Goal: Complete application form

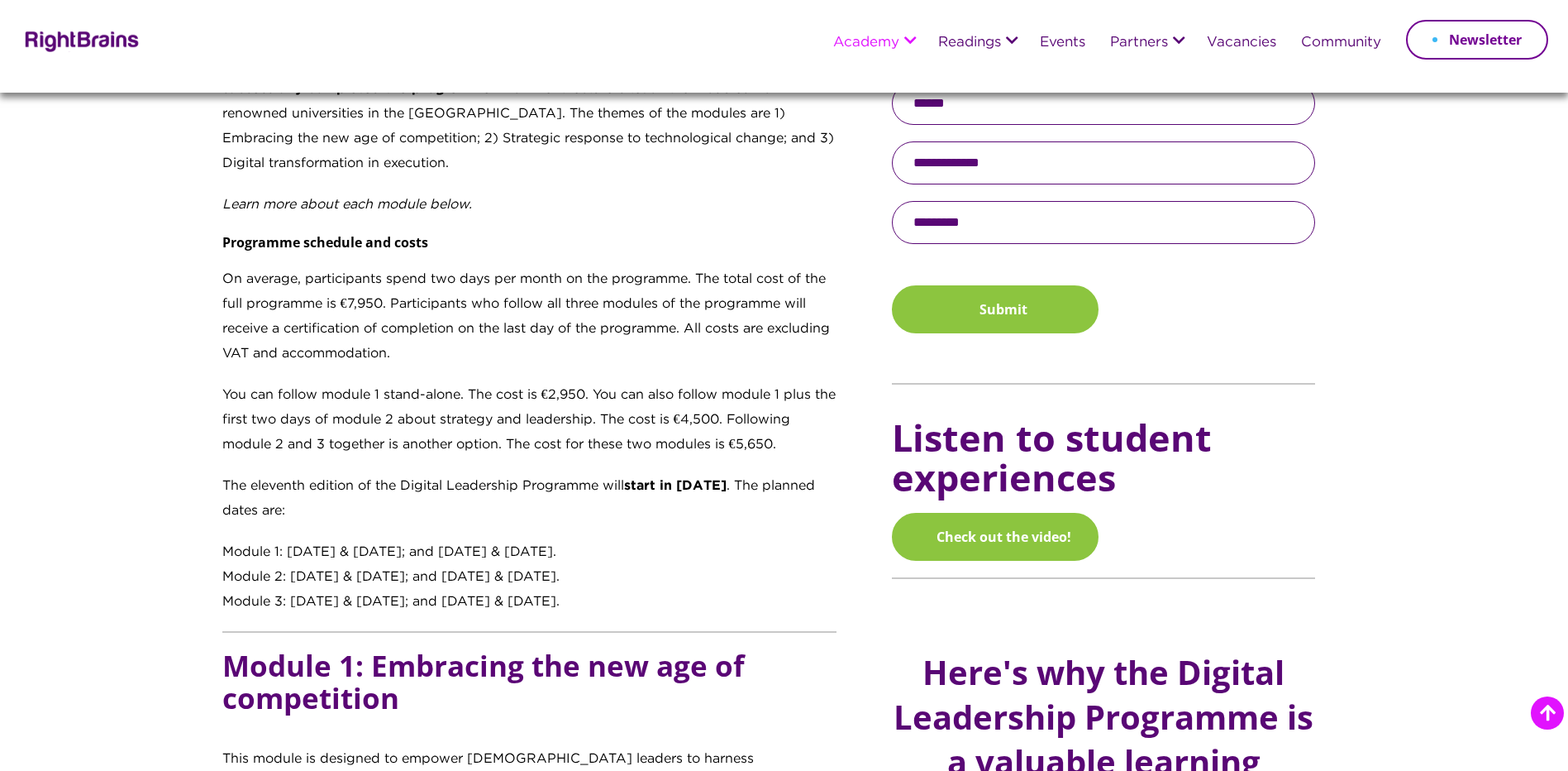
scroll to position [1240, 0]
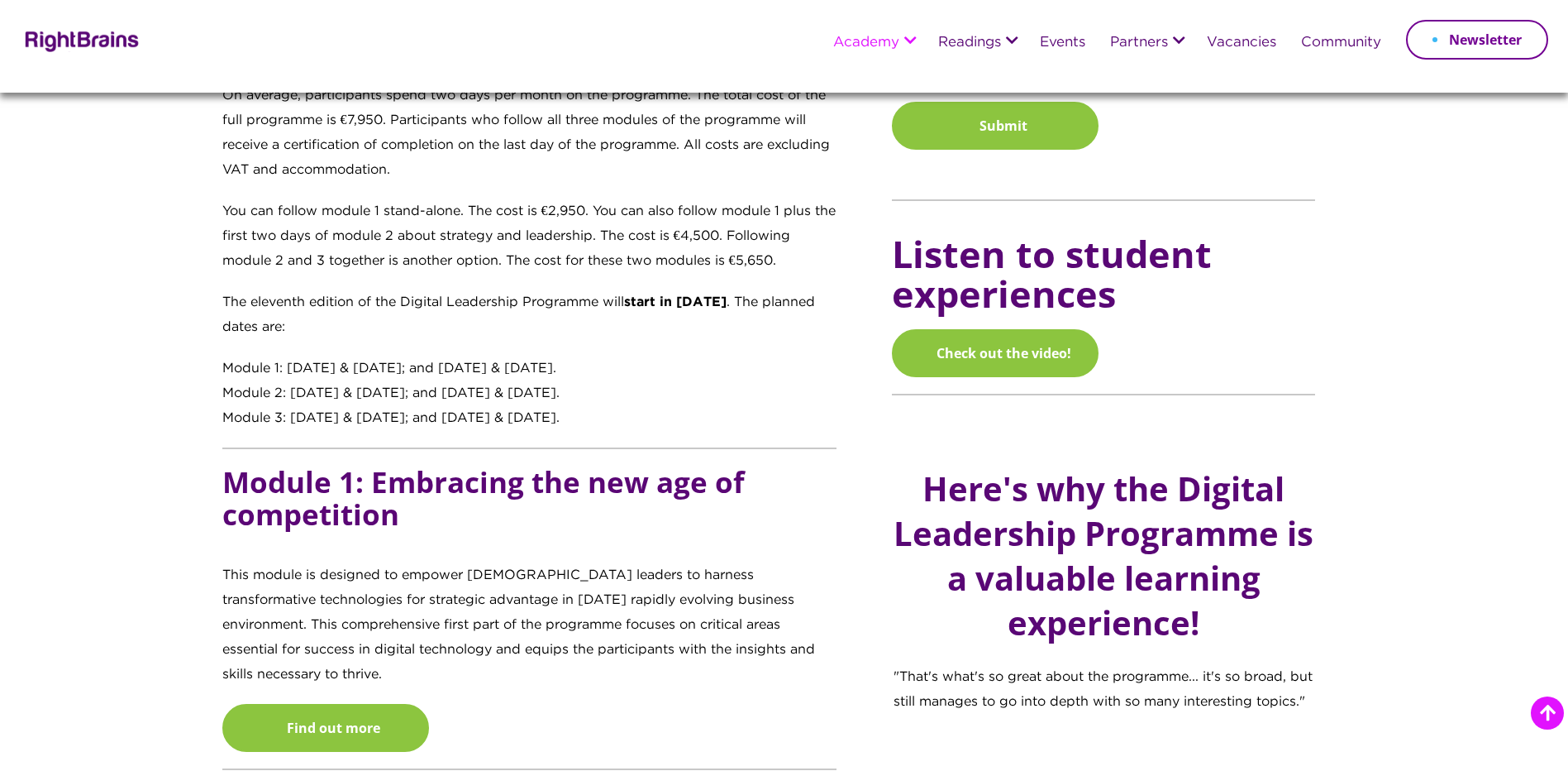
click at [667, 421] on div "Module 3: [DATE] & [DATE]; and [DATE] & [DATE]." at bounding box center [529, 418] width 615 height 25
click at [215, 438] on div "Transforming digital learners into digital leaders Recognising that [DATE] digi…" at bounding box center [545, 501] width 671 height 1921
click at [210, 409] on div "Transforming digital learners into digital leaders Recognising that [DATE] digi…" at bounding box center [545, 501] width 671 height 1921
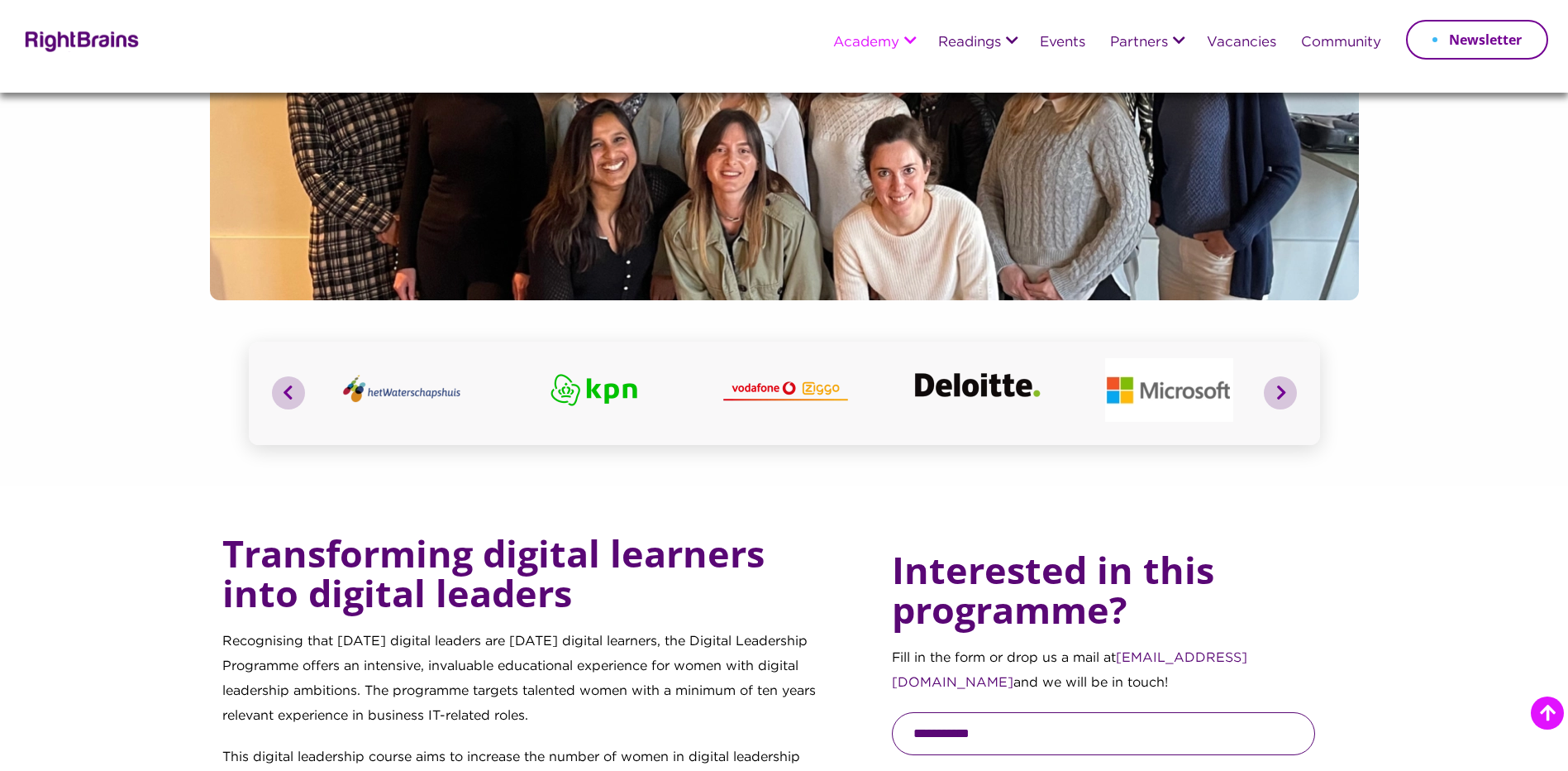
scroll to position [0, 0]
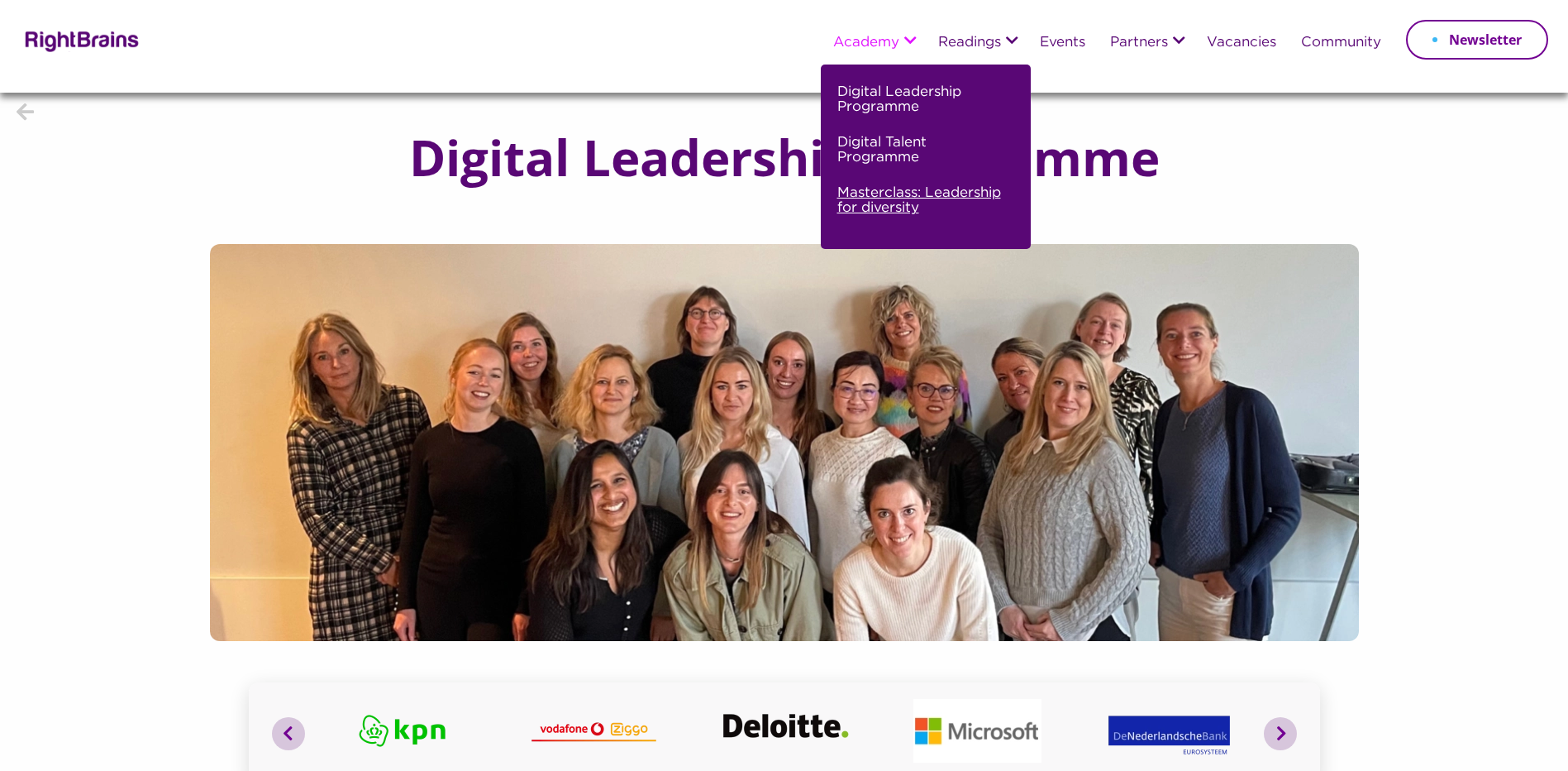
click at [950, 197] on link "Masterclass: Leadership for diversity" at bounding box center [924, 206] width 173 height 50
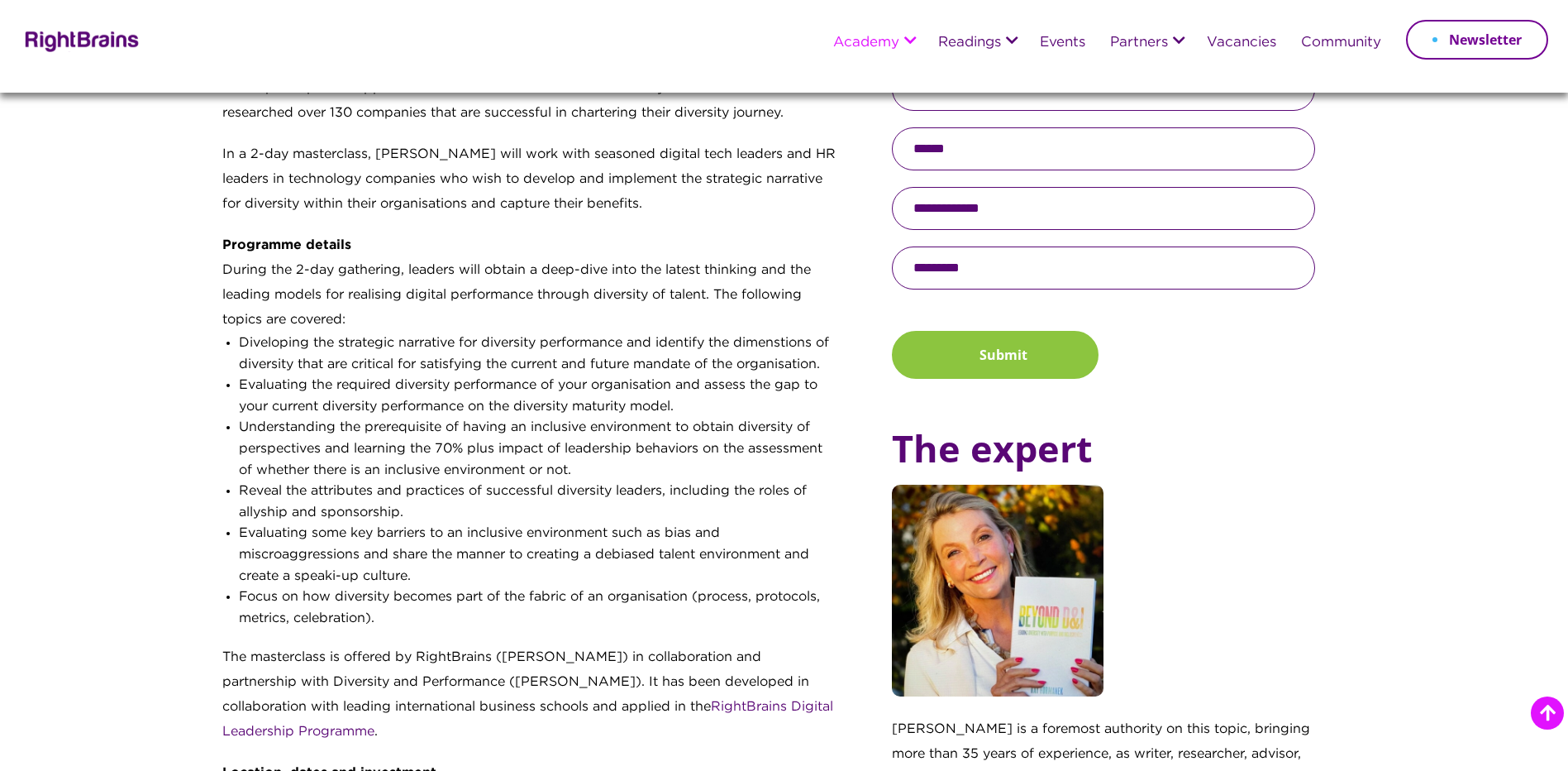
scroll to position [827, 0]
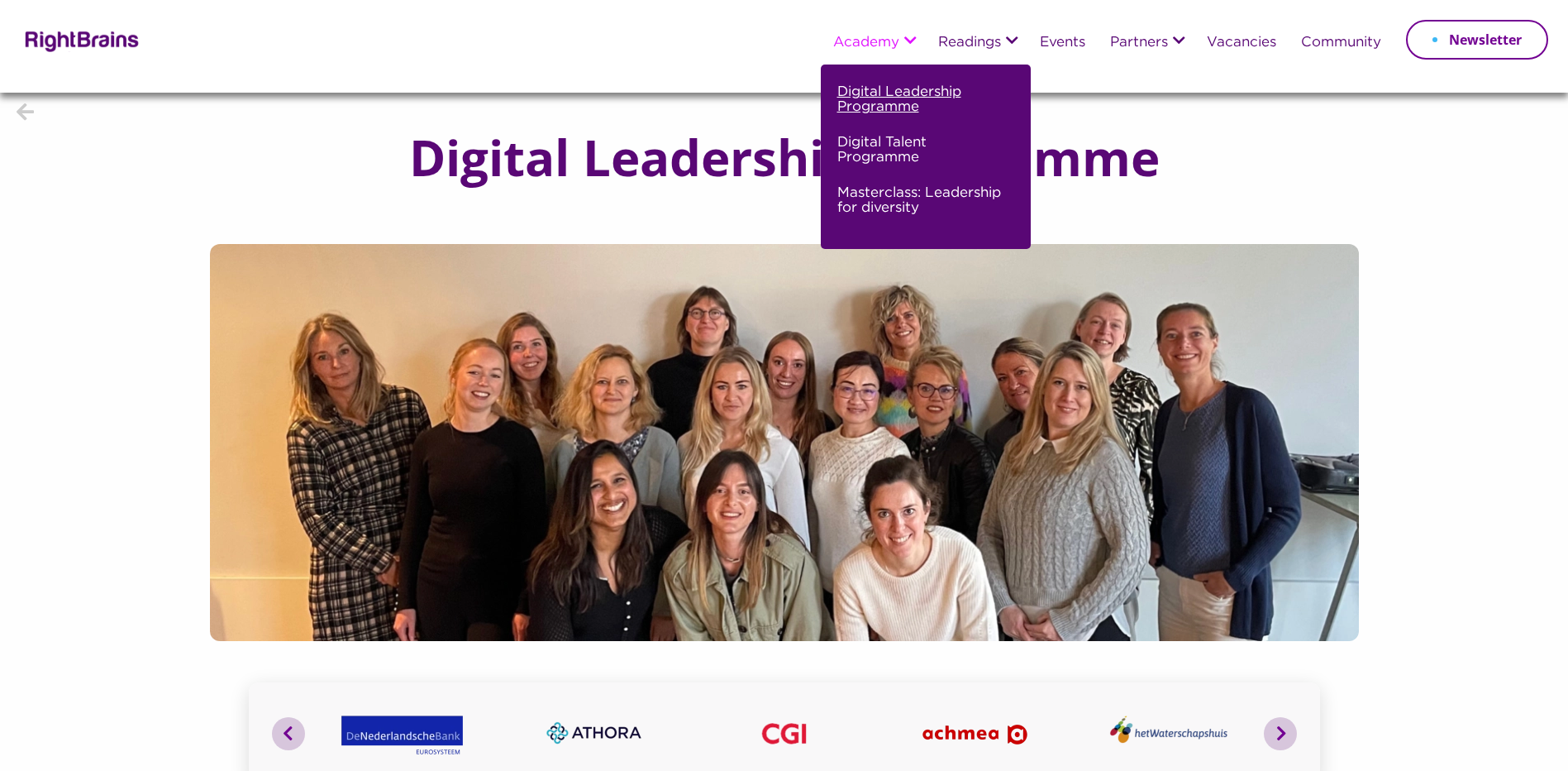
click at [918, 99] on link "Digital Leadership Programme" at bounding box center [924, 106] width 173 height 50
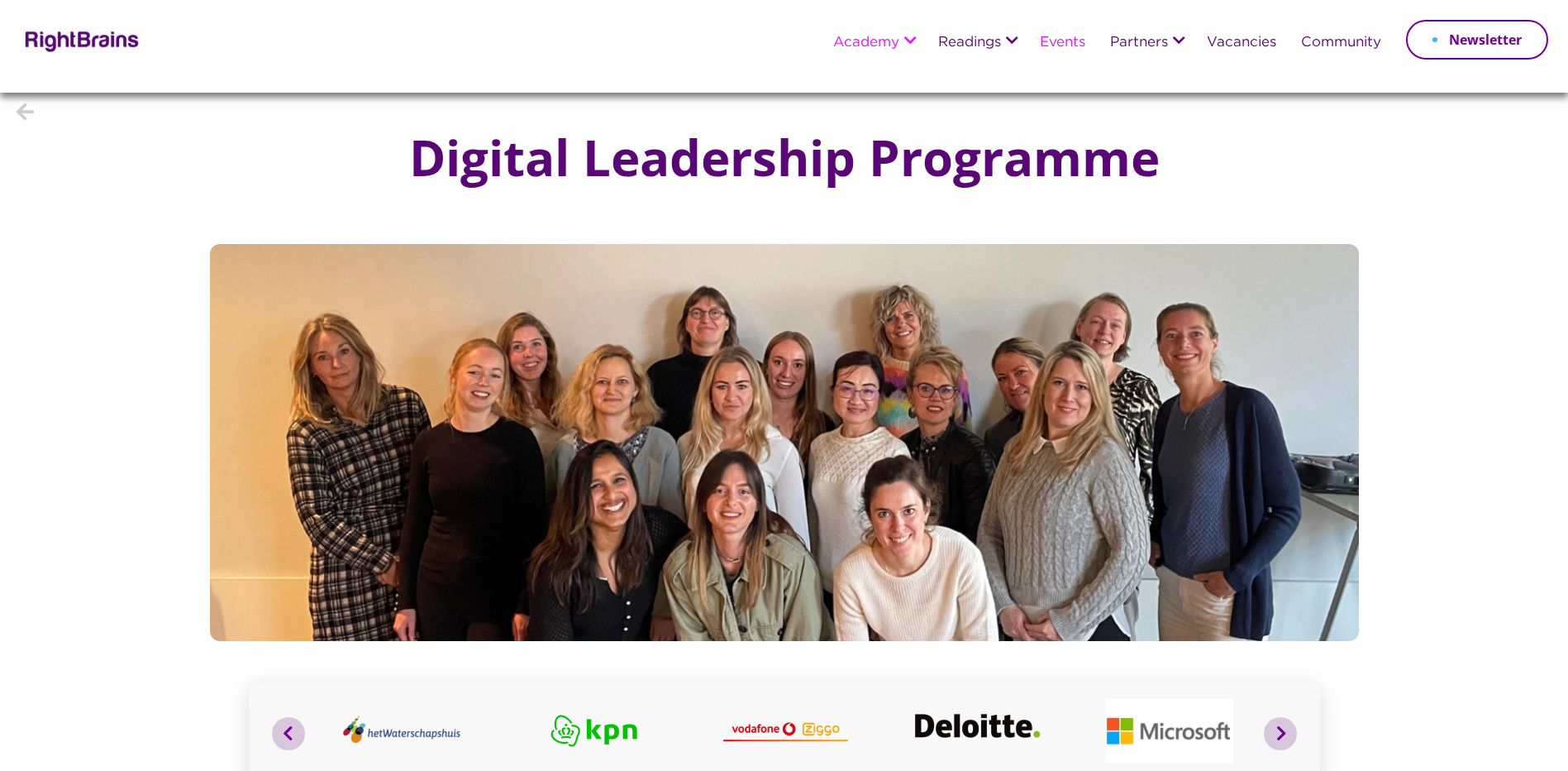
click at [1072, 43] on link "Events" at bounding box center [1063, 43] width 46 height 15
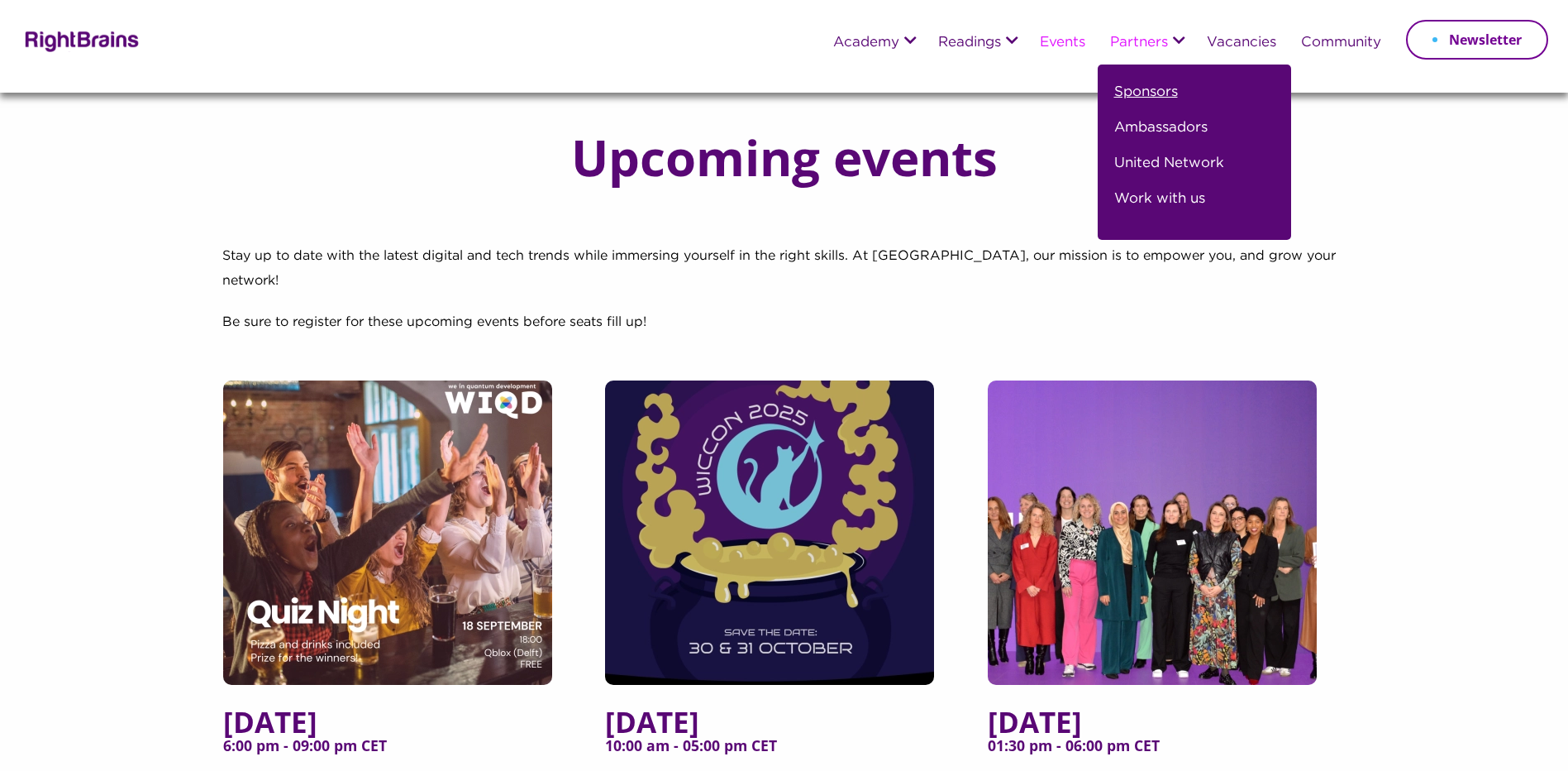
click at [1151, 87] on link "Sponsors" at bounding box center [1146, 99] width 64 height 36
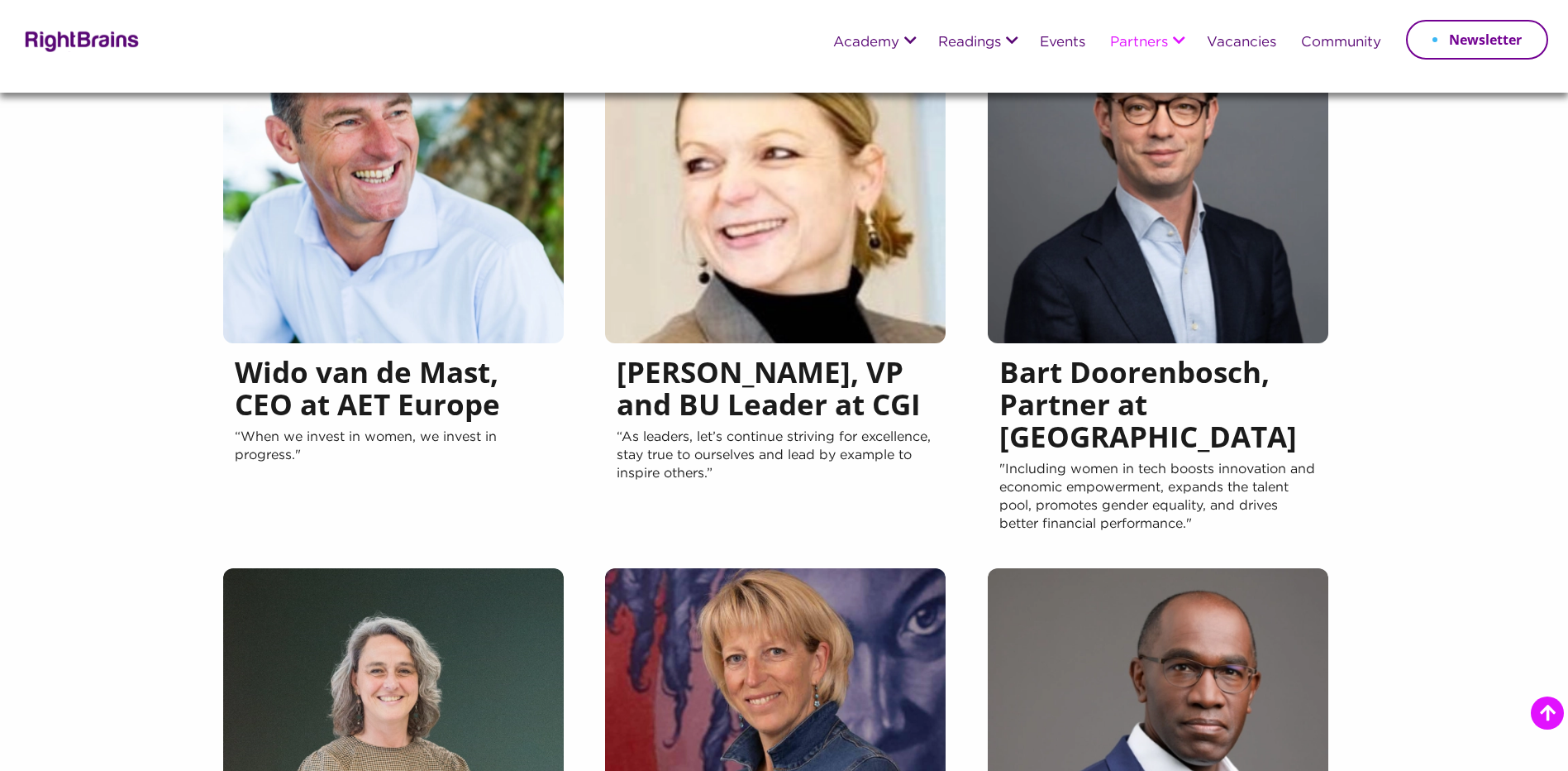
scroll to position [165, 0]
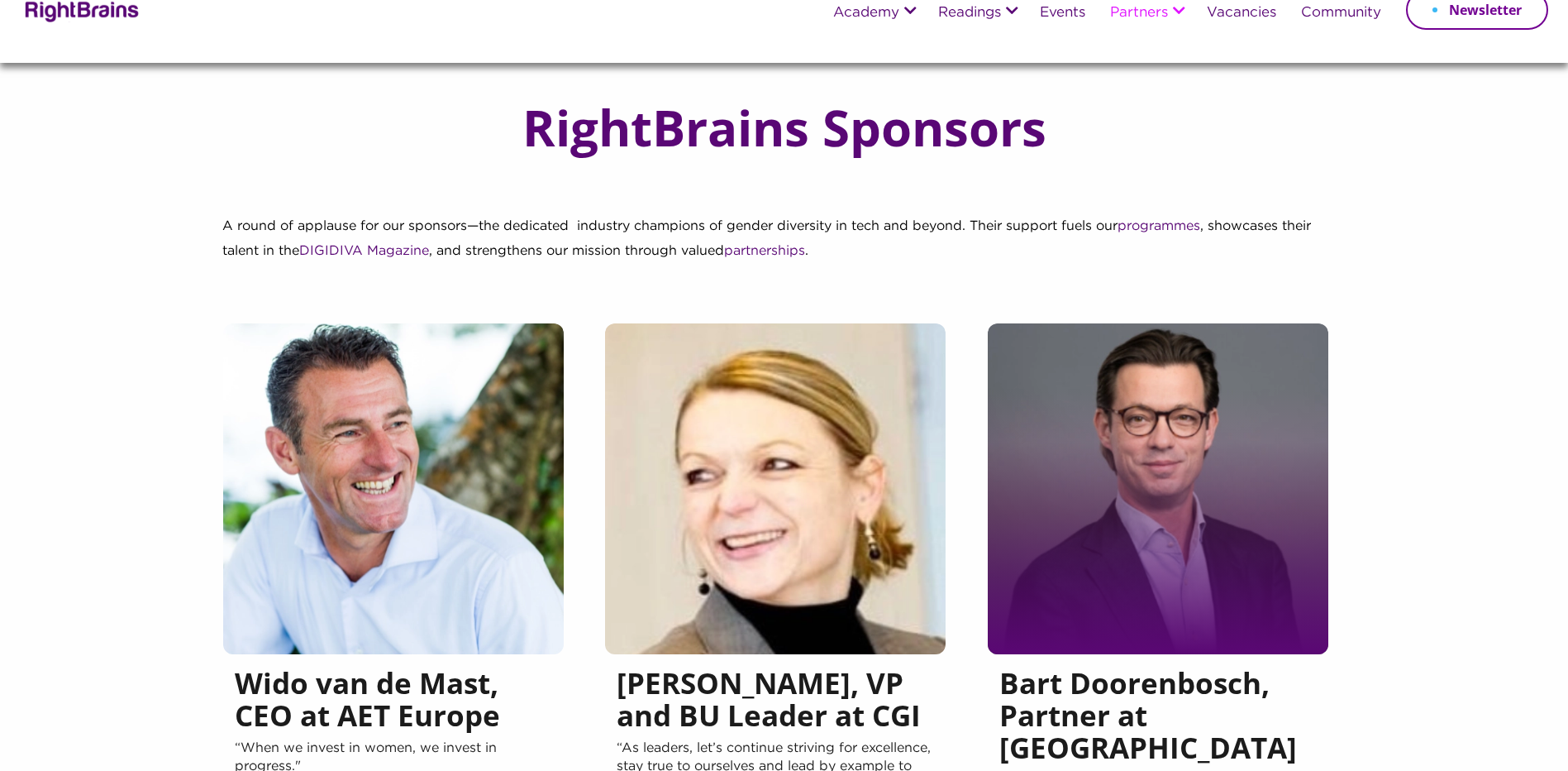
scroll to position [0, 0]
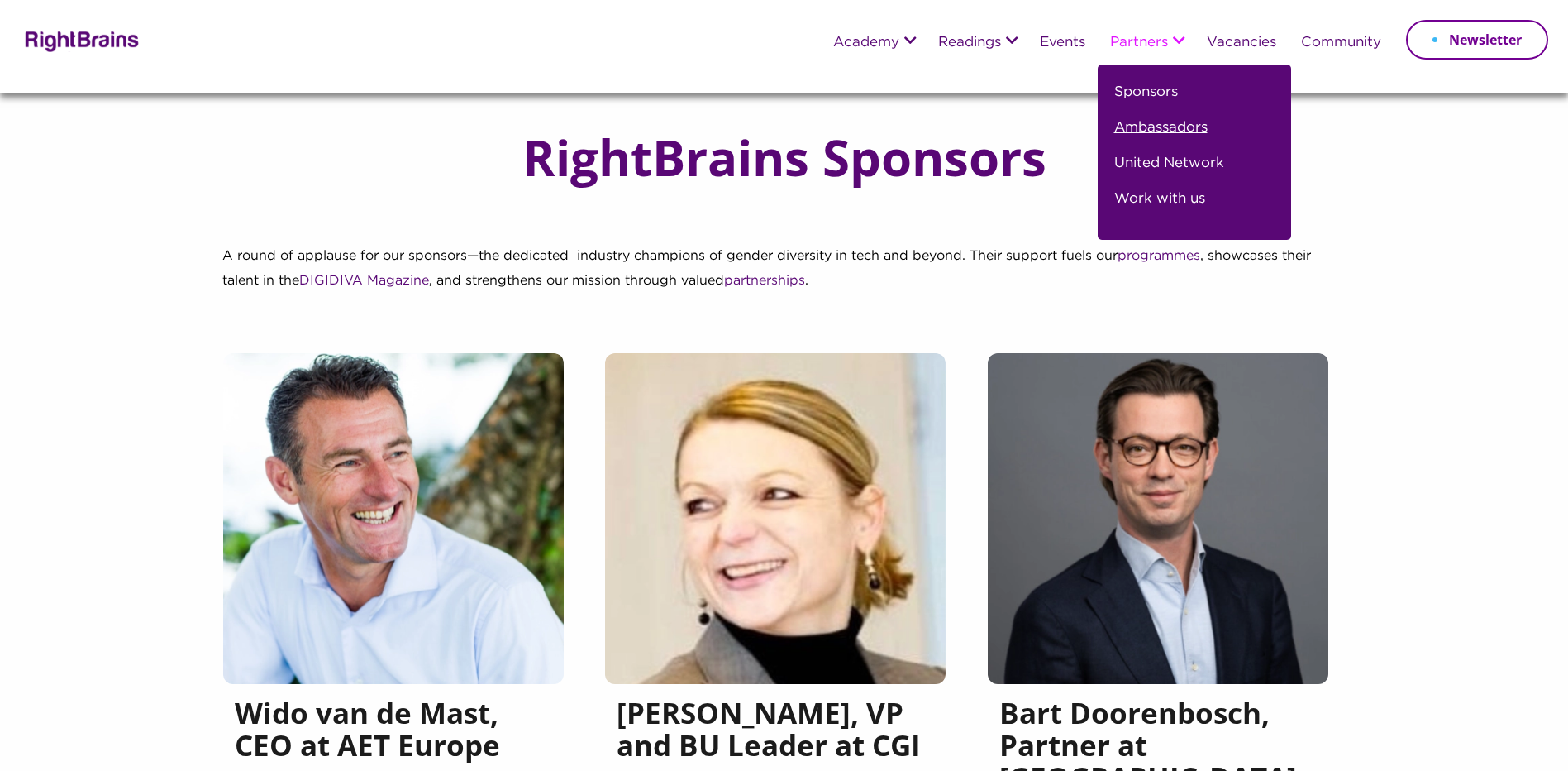
click at [1148, 120] on link "Ambassadors" at bounding box center [1161, 134] width 93 height 36
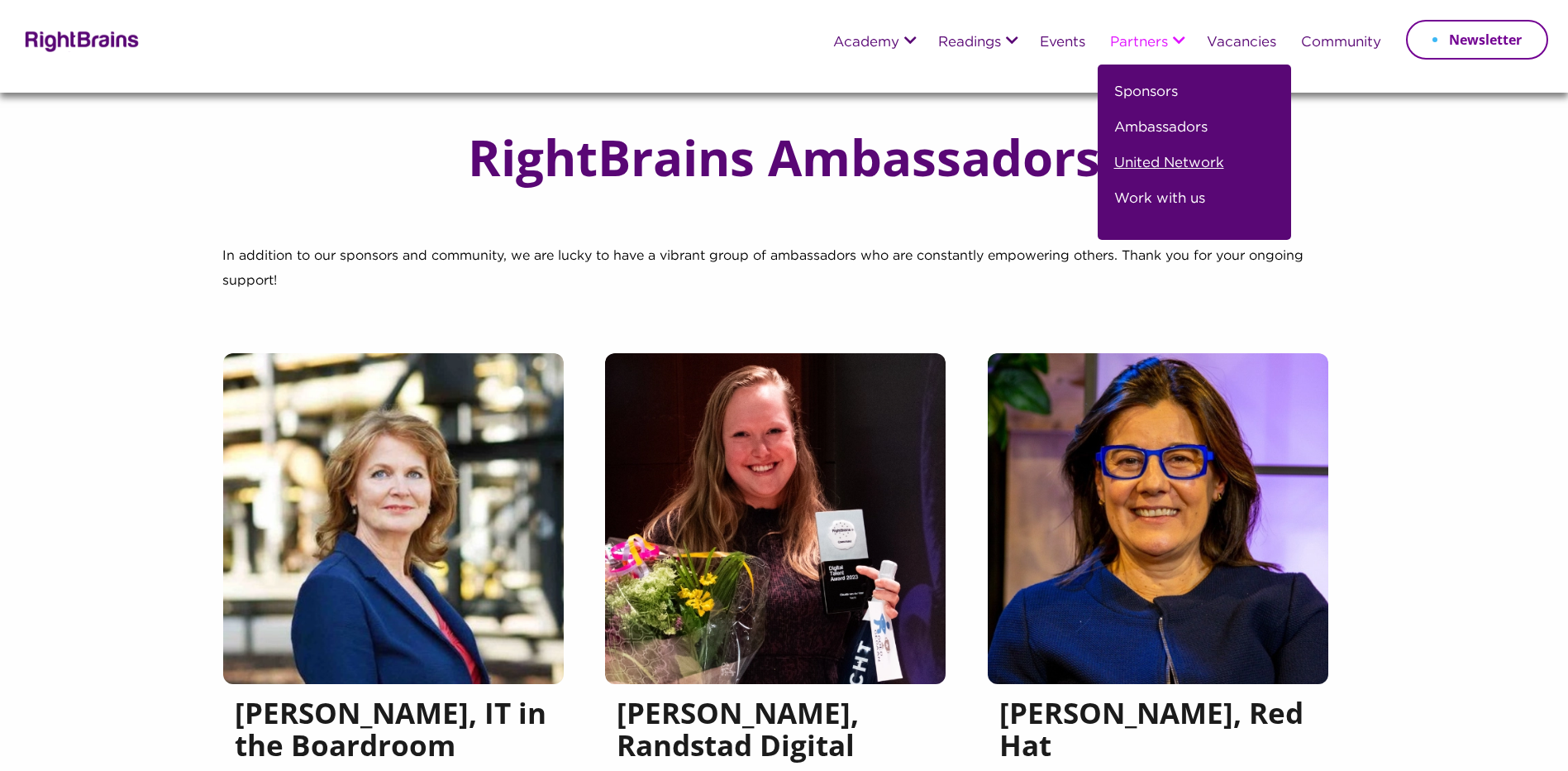
click at [1158, 160] on link "United Network" at bounding box center [1169, 170] width 110 height 36
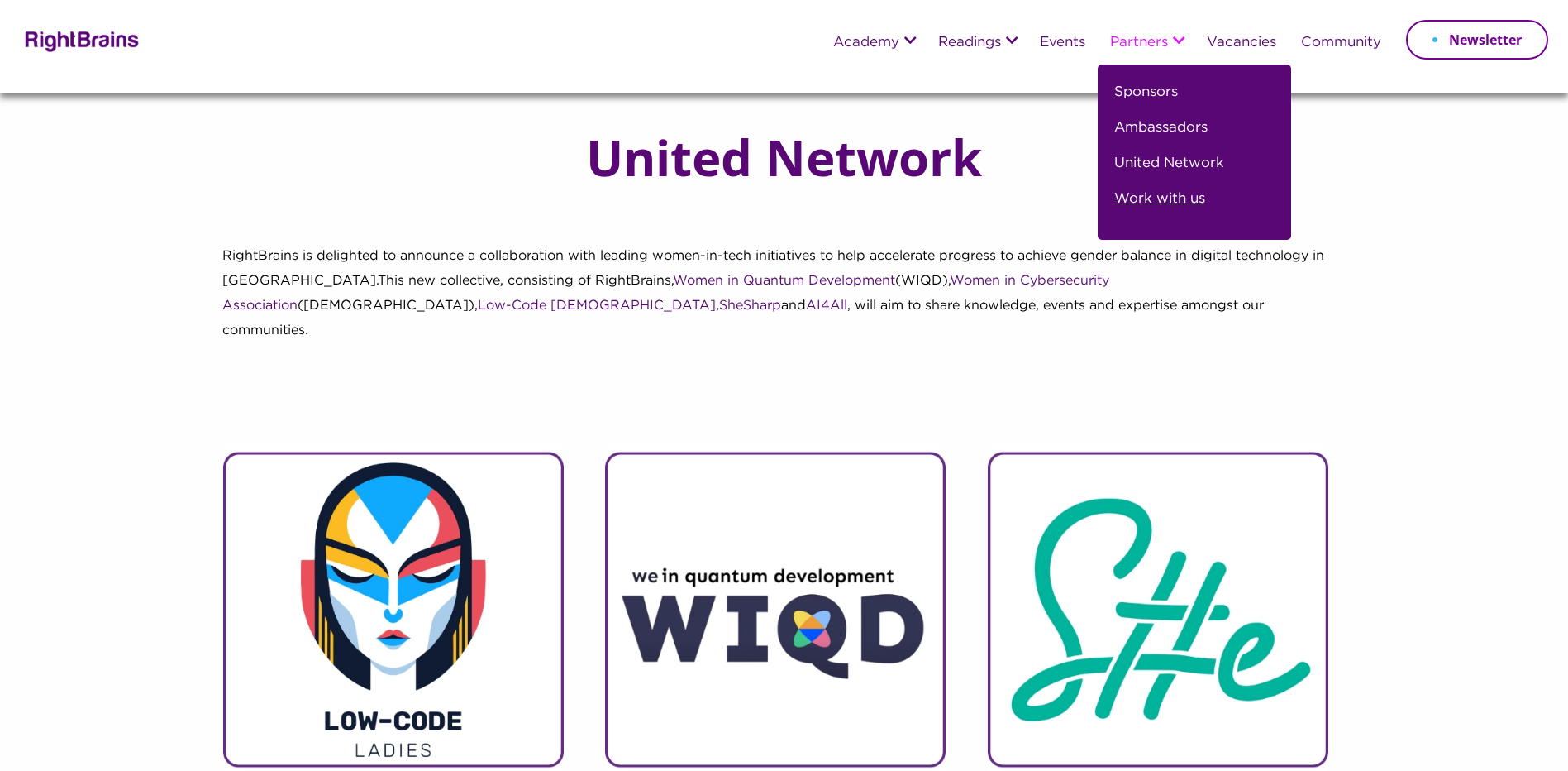
click at [1157, 198] on link "Work with us" at bounding box center [1159, 205] width 91 height 36
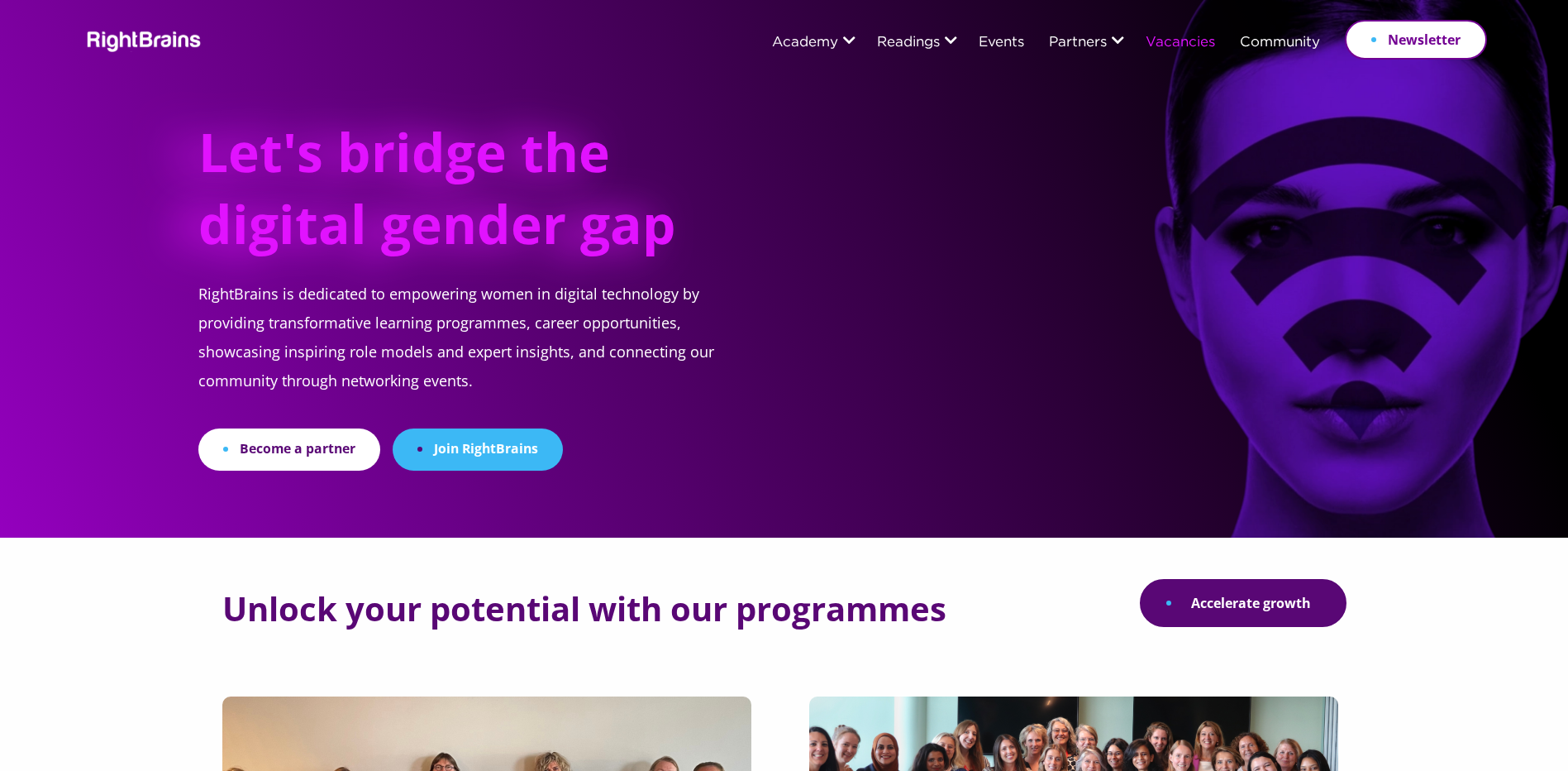
scroll to position [2094, 0]
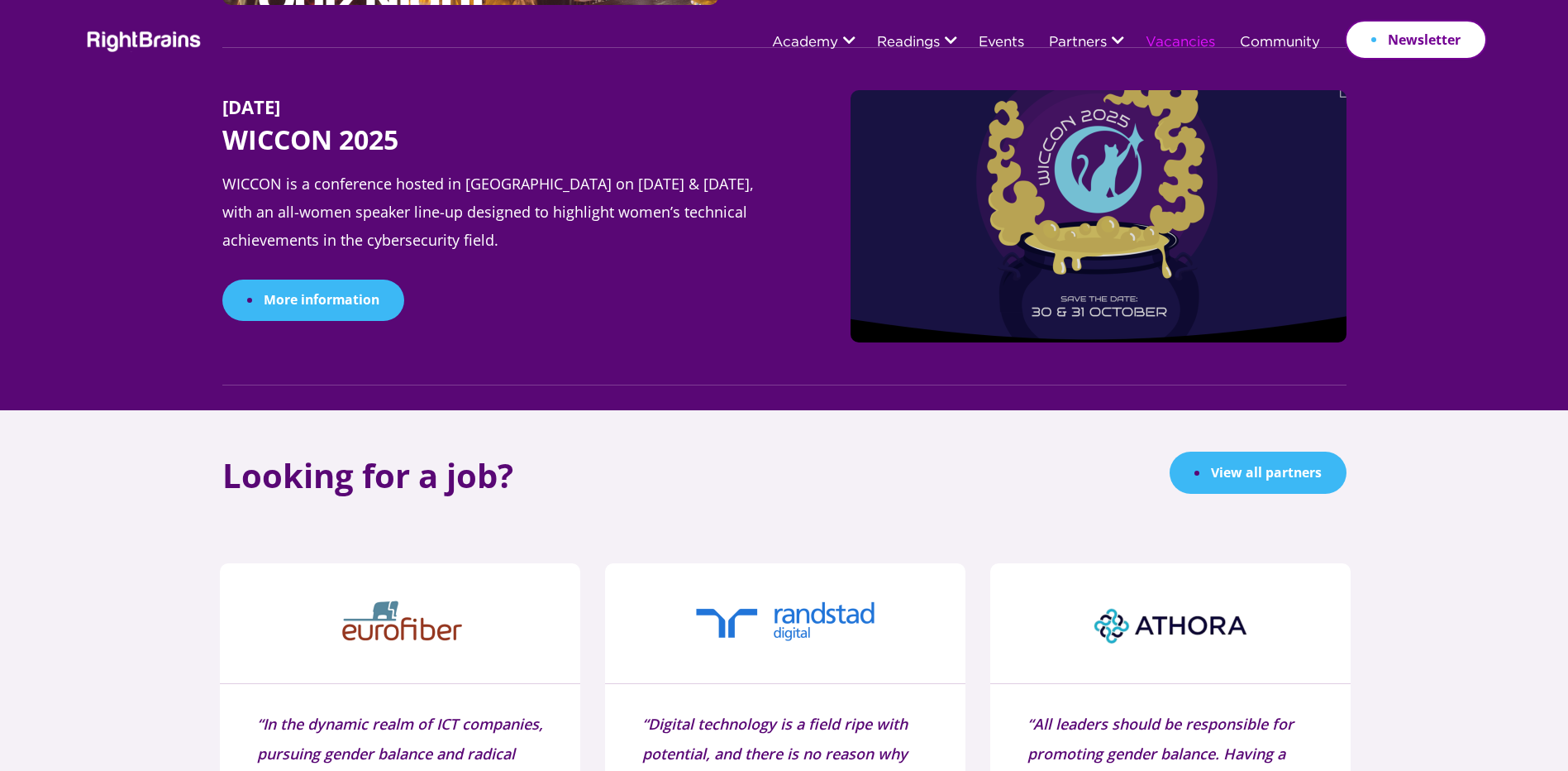
click at [1160, 44] on link "Vacancies" at bounding box center [1180, 43] width 70 height 15
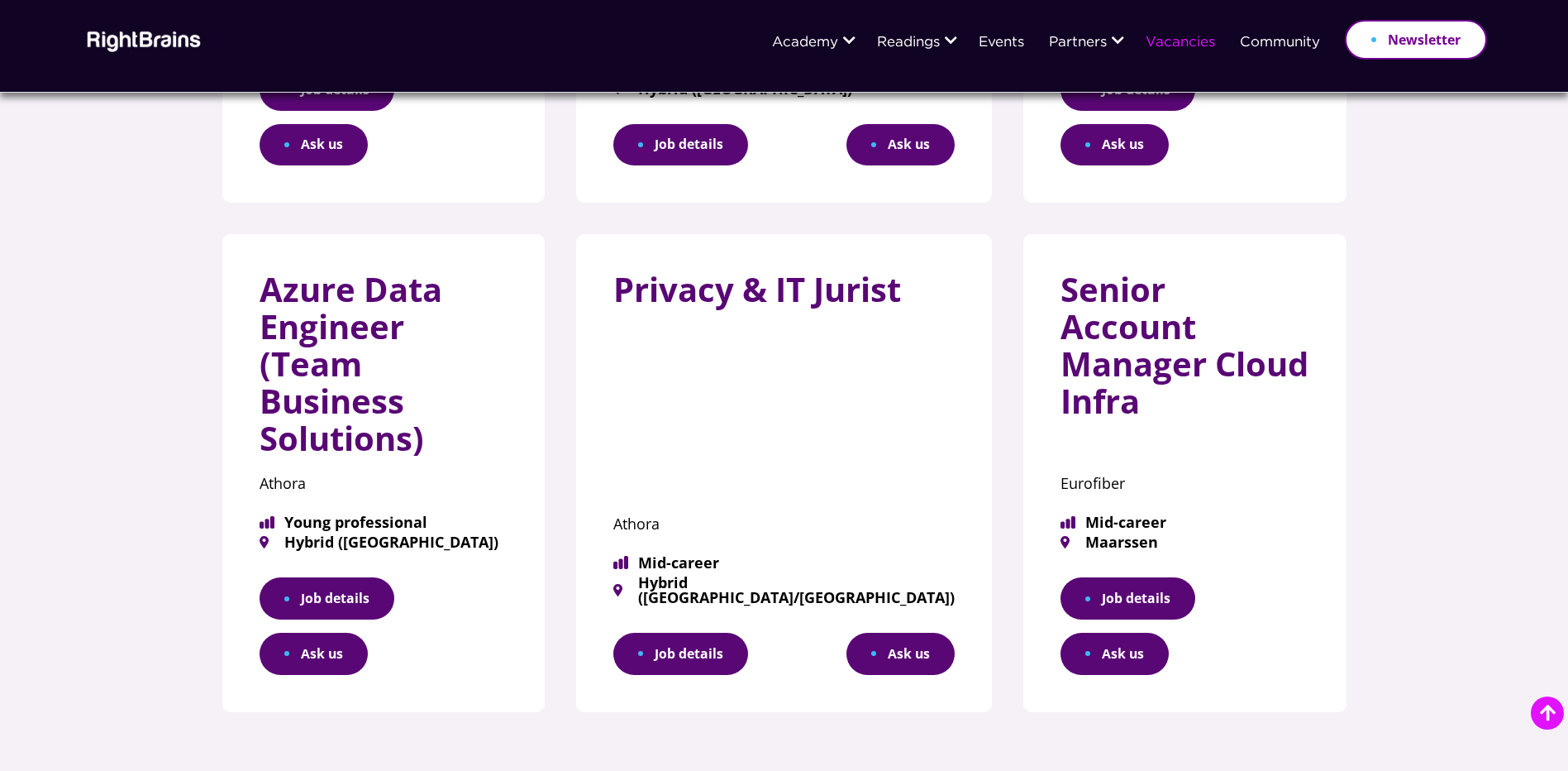
scroll to position [992, 0]
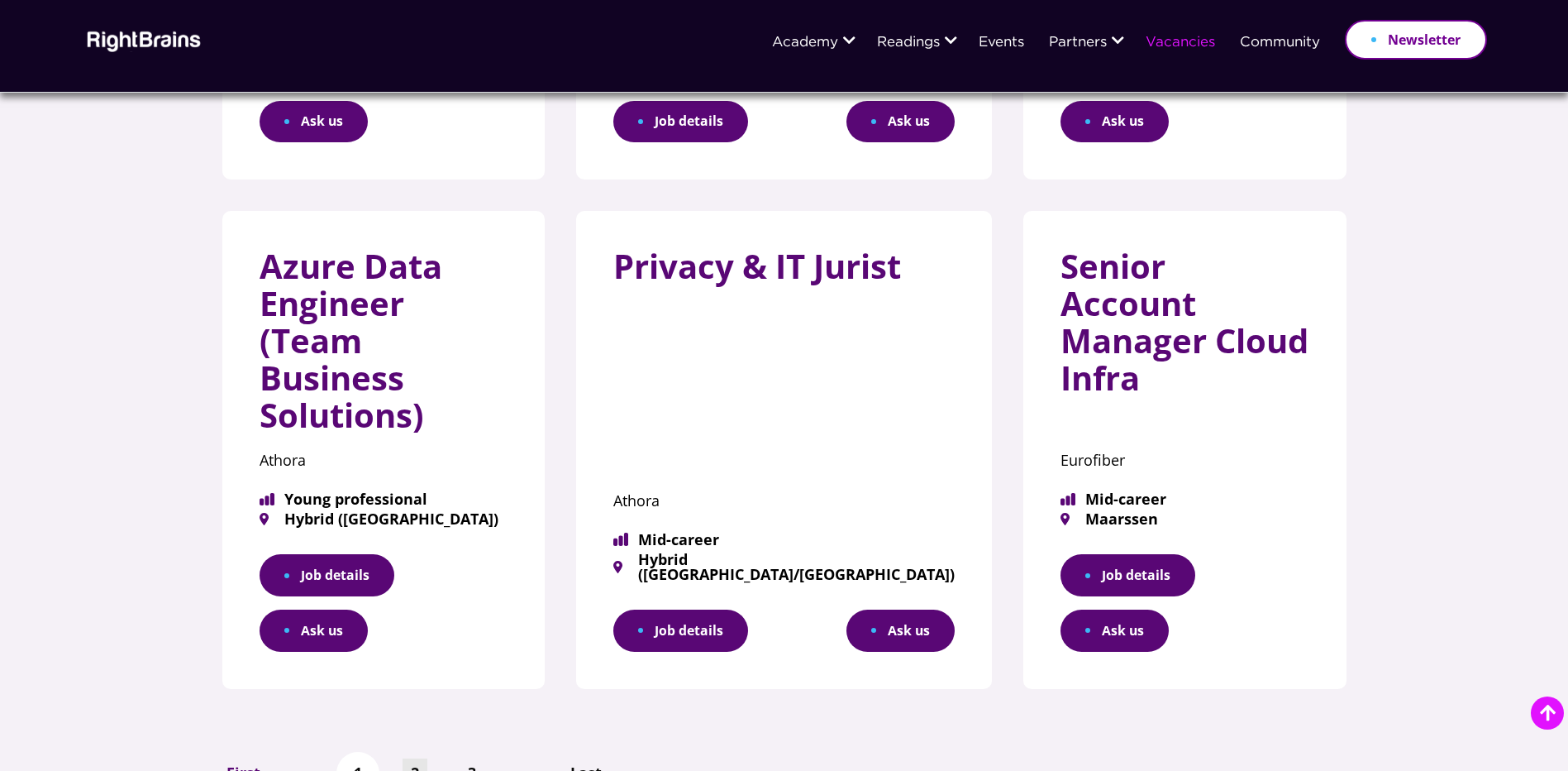
click at [415, 758] on link "2" at bounding box center [415, 773] width 25 height 29
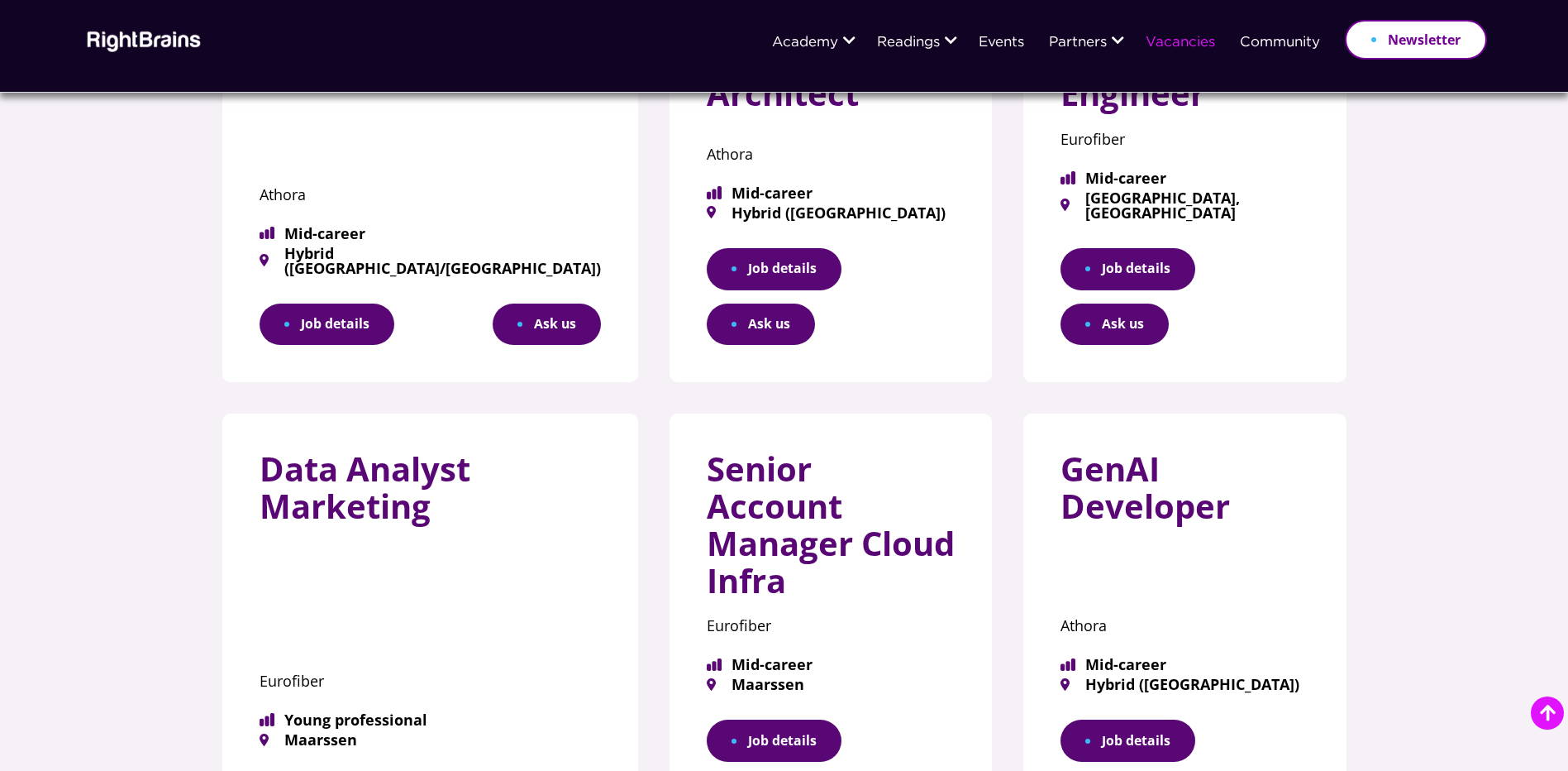
scroll to position [909, 0]
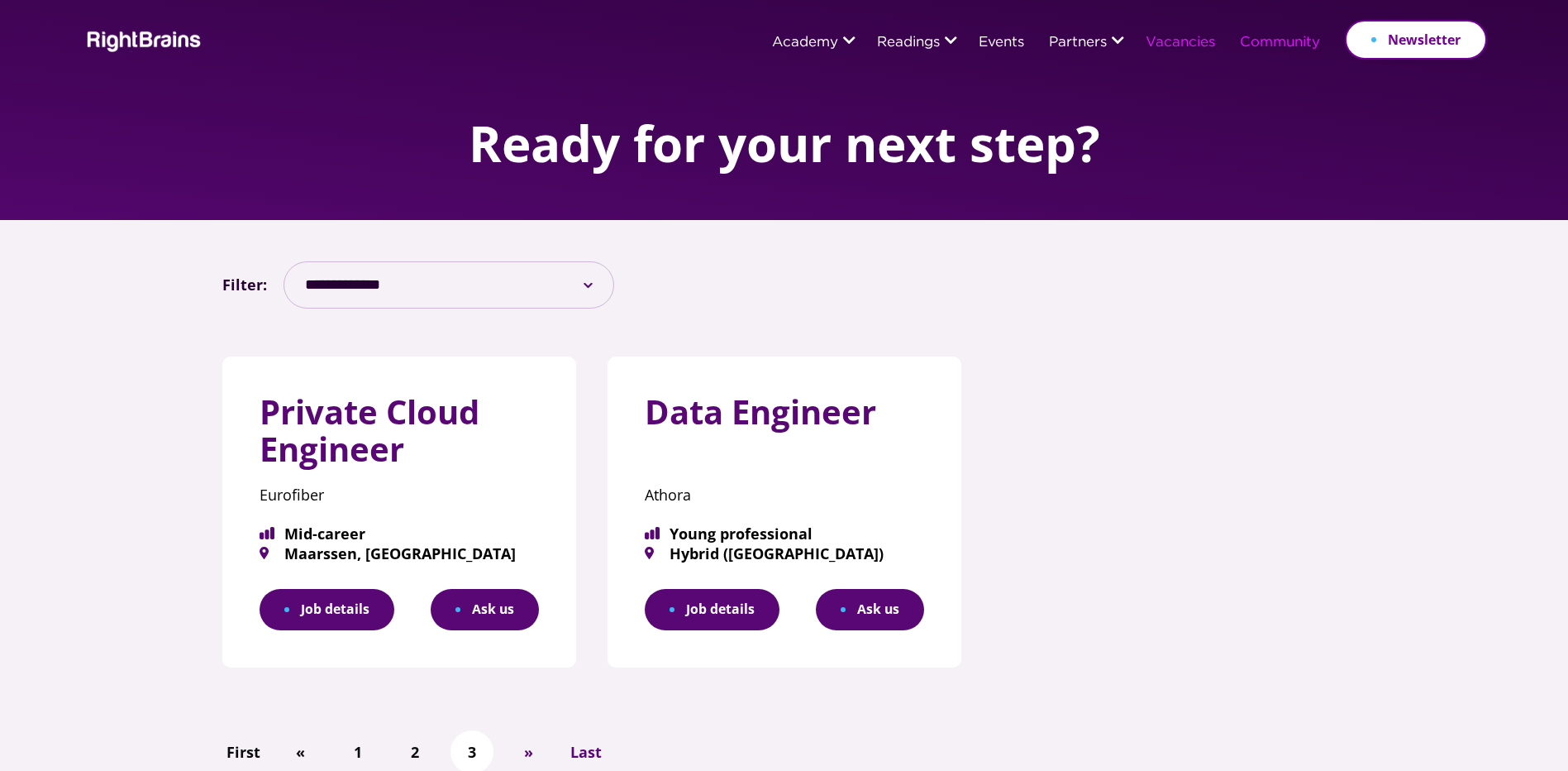
click at [1295, 42] on link "Community" at bounding box center [1280, 43] width 81 height 15
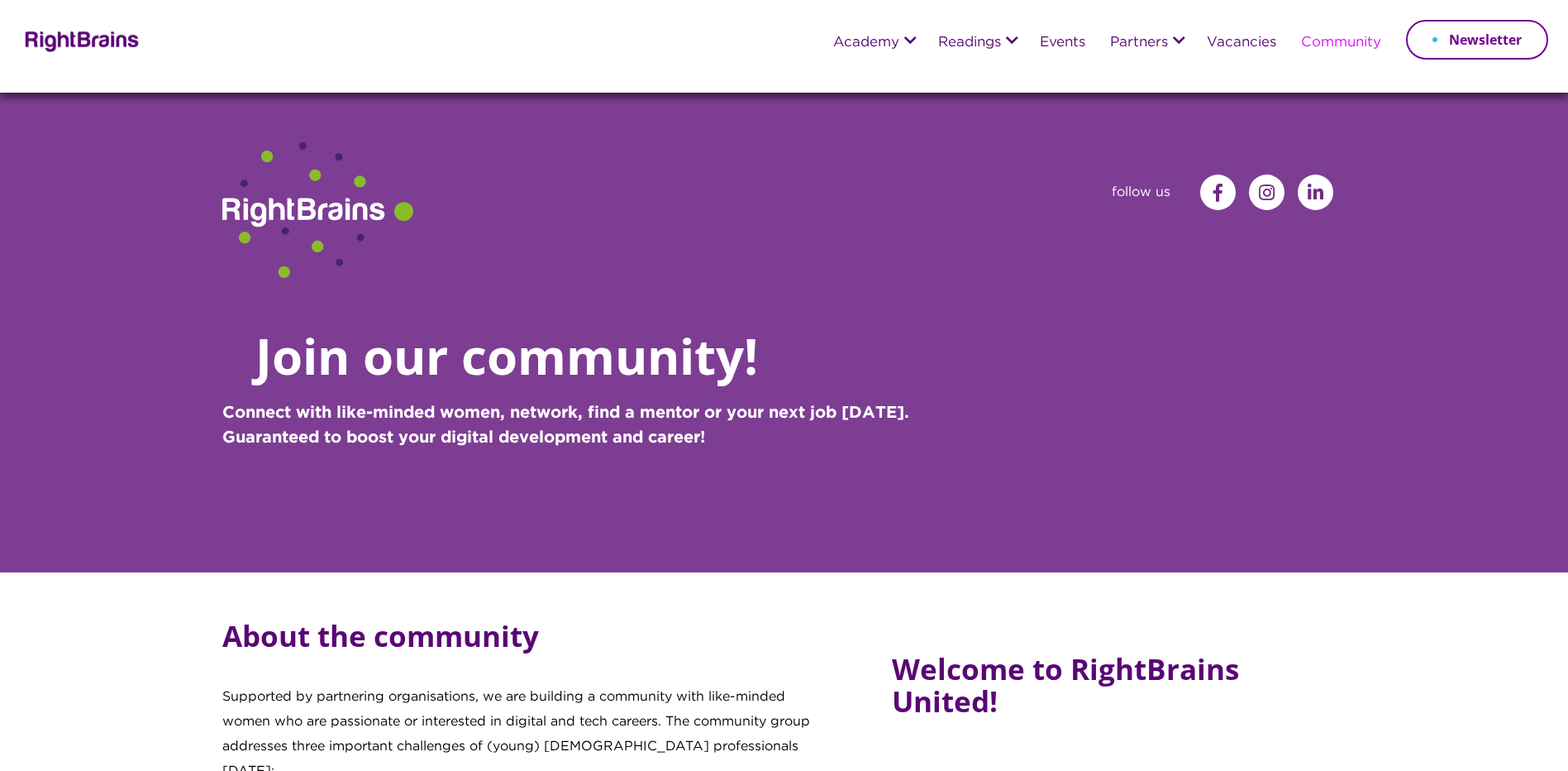
click at [101, 33] on img at bounding box center [79, 40] width 120 height 24
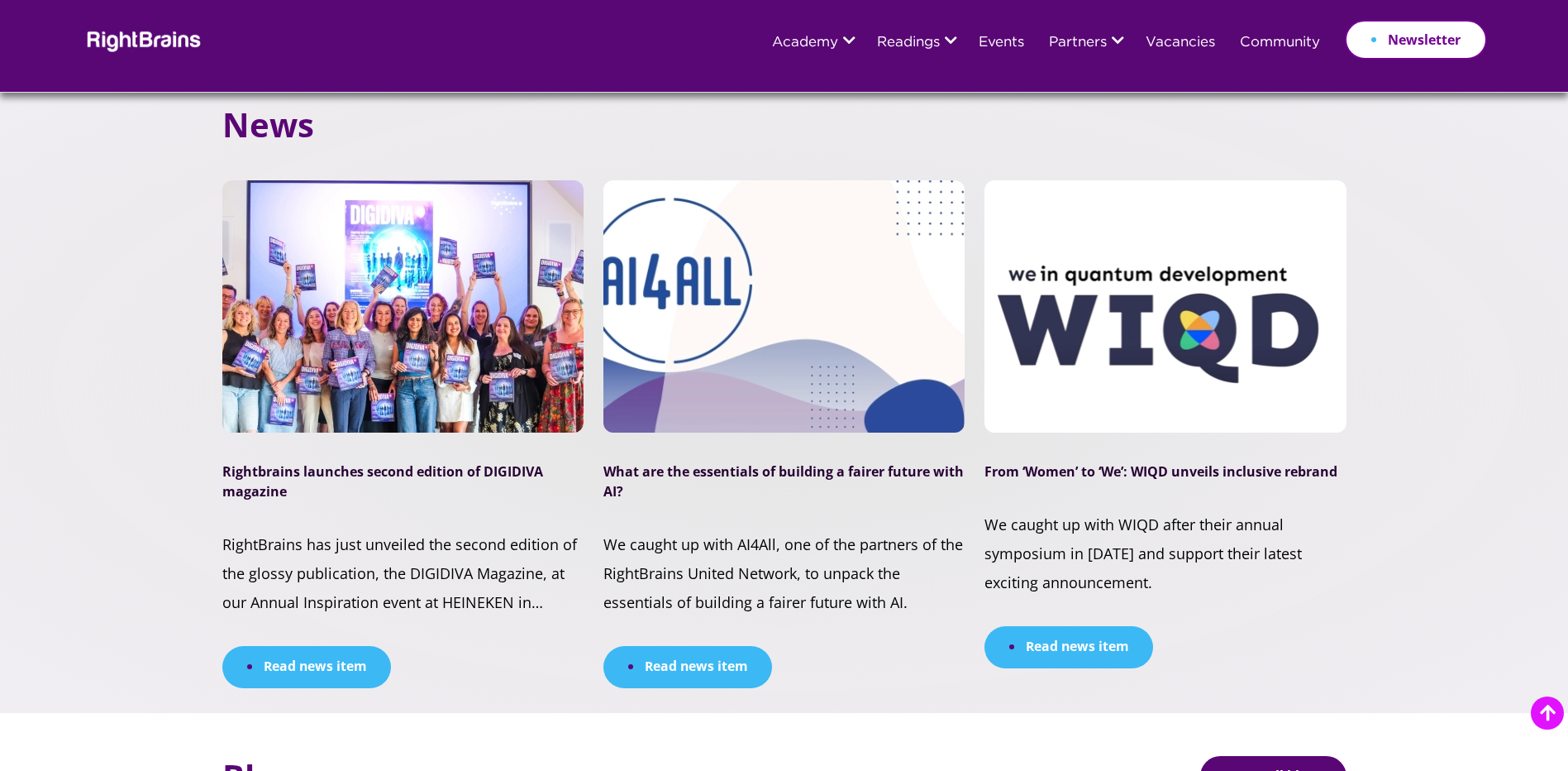
scroll to position [4631, 0]
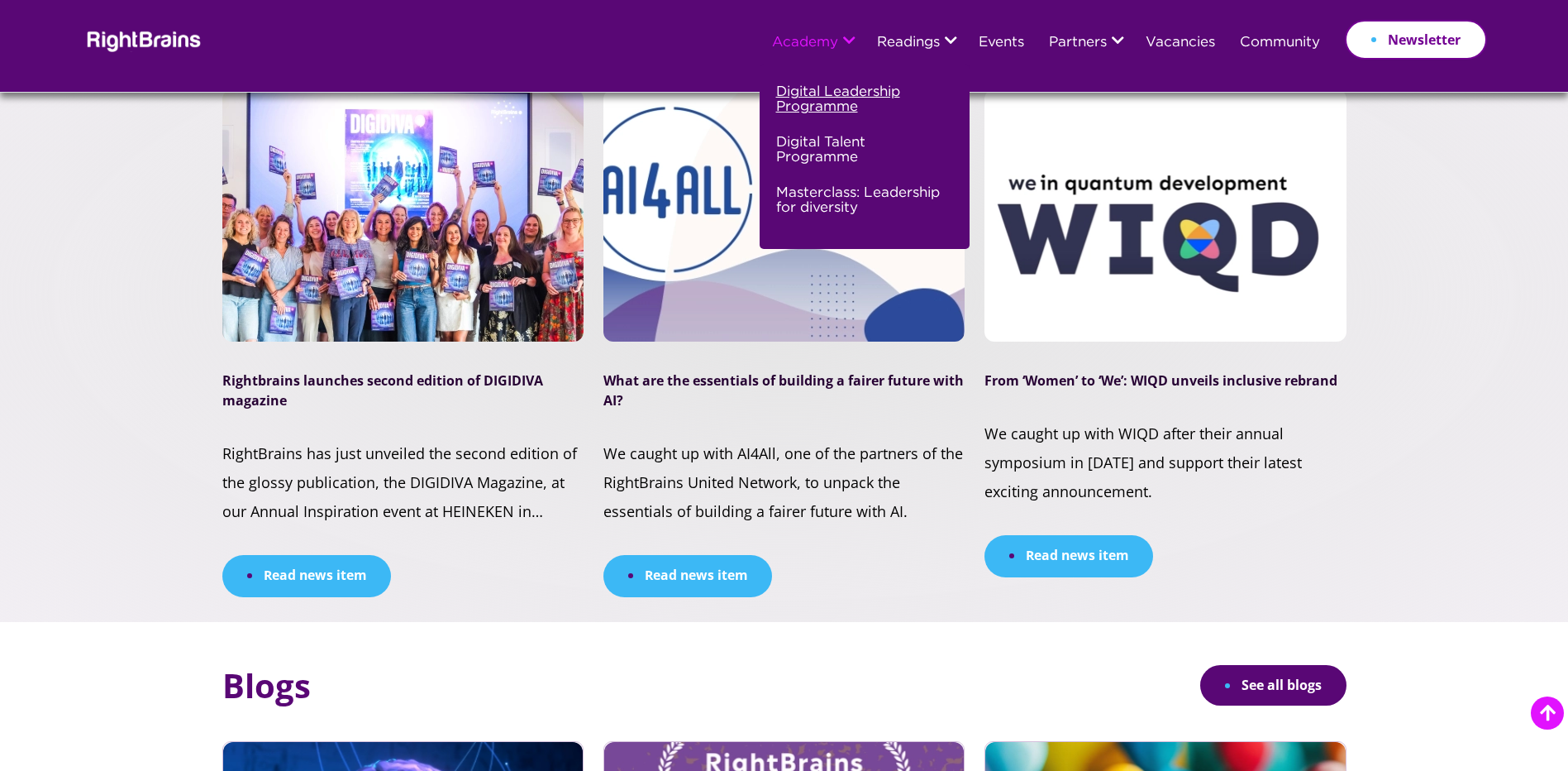
click at [836, 110] on link "Digital Leadership Programme" at bounding box center [862, 106] width 173 height 50
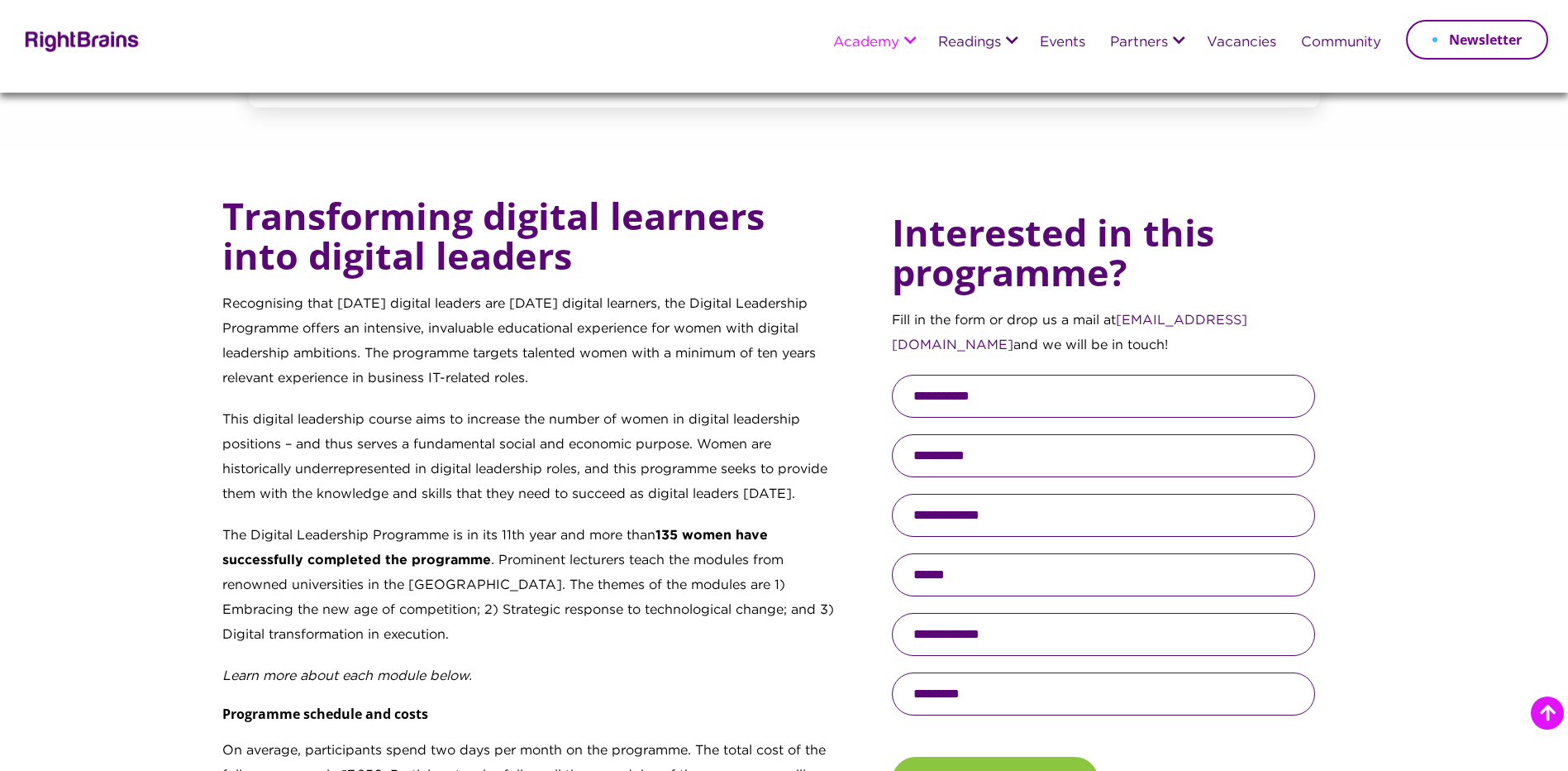
scroll to position [578, 0]
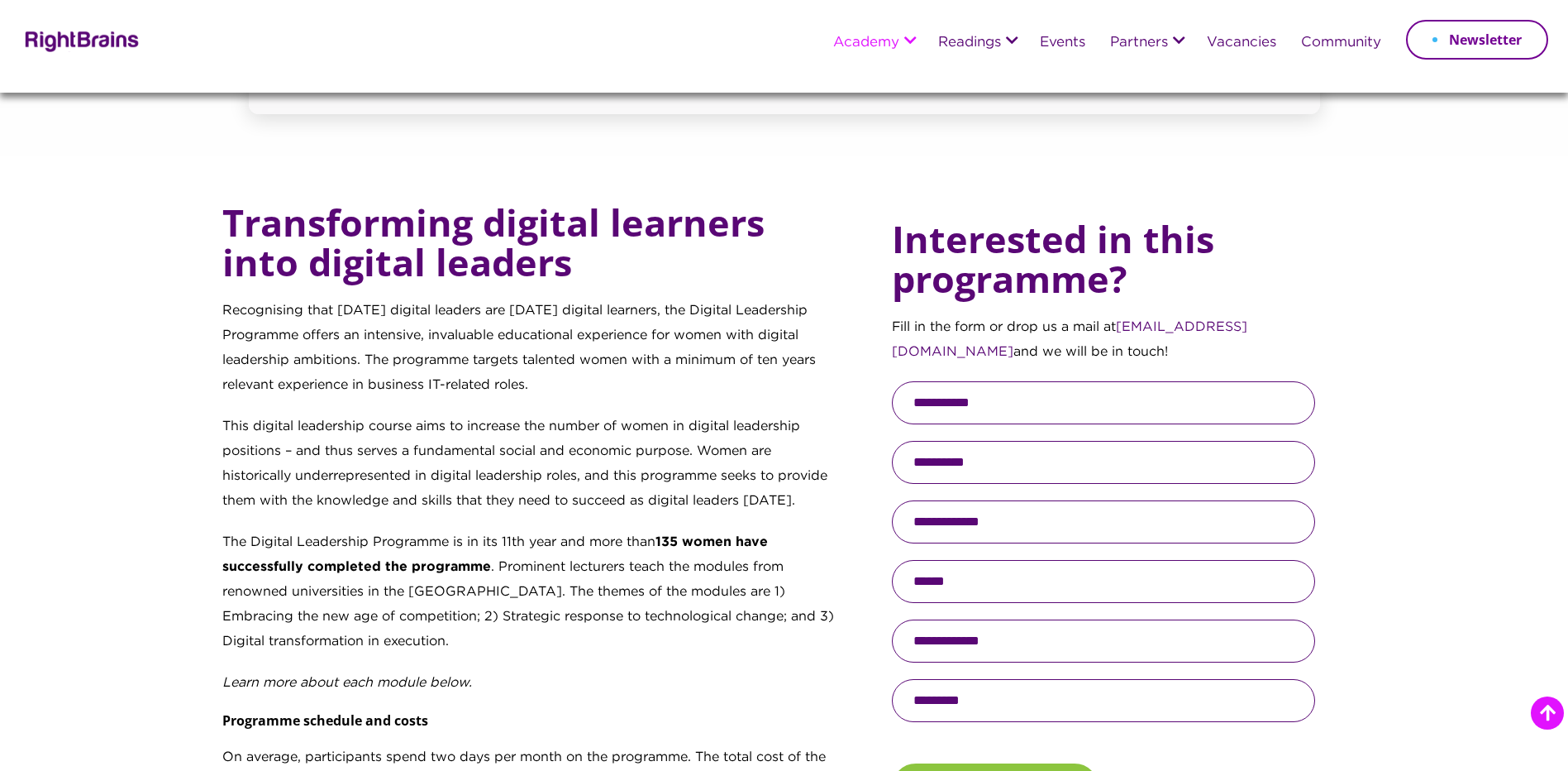
click at [983, 397] on input "text" at bounding box center [1103, 402] width 423 height 43
type input "*****"
type input "*******"
type input "**********"
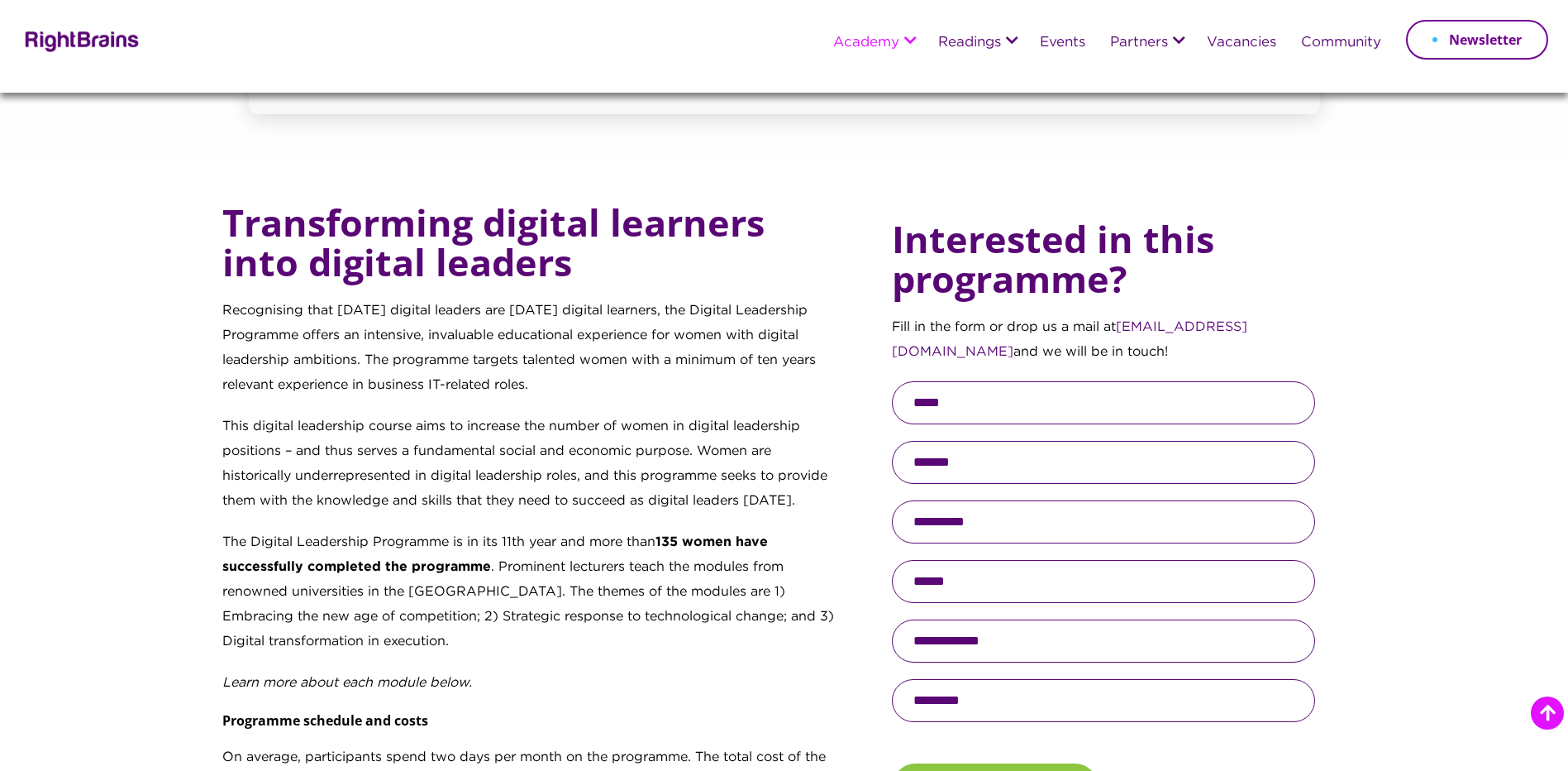
type input "**********"
click at [990, 521] on input "**********" at bounding box center [1103, 522] width 423 height 43
click at [817, 521] on p "This digital leadership course aims to increase the number of women in digital …" at bounding box center [529, 472] width 615 height 115
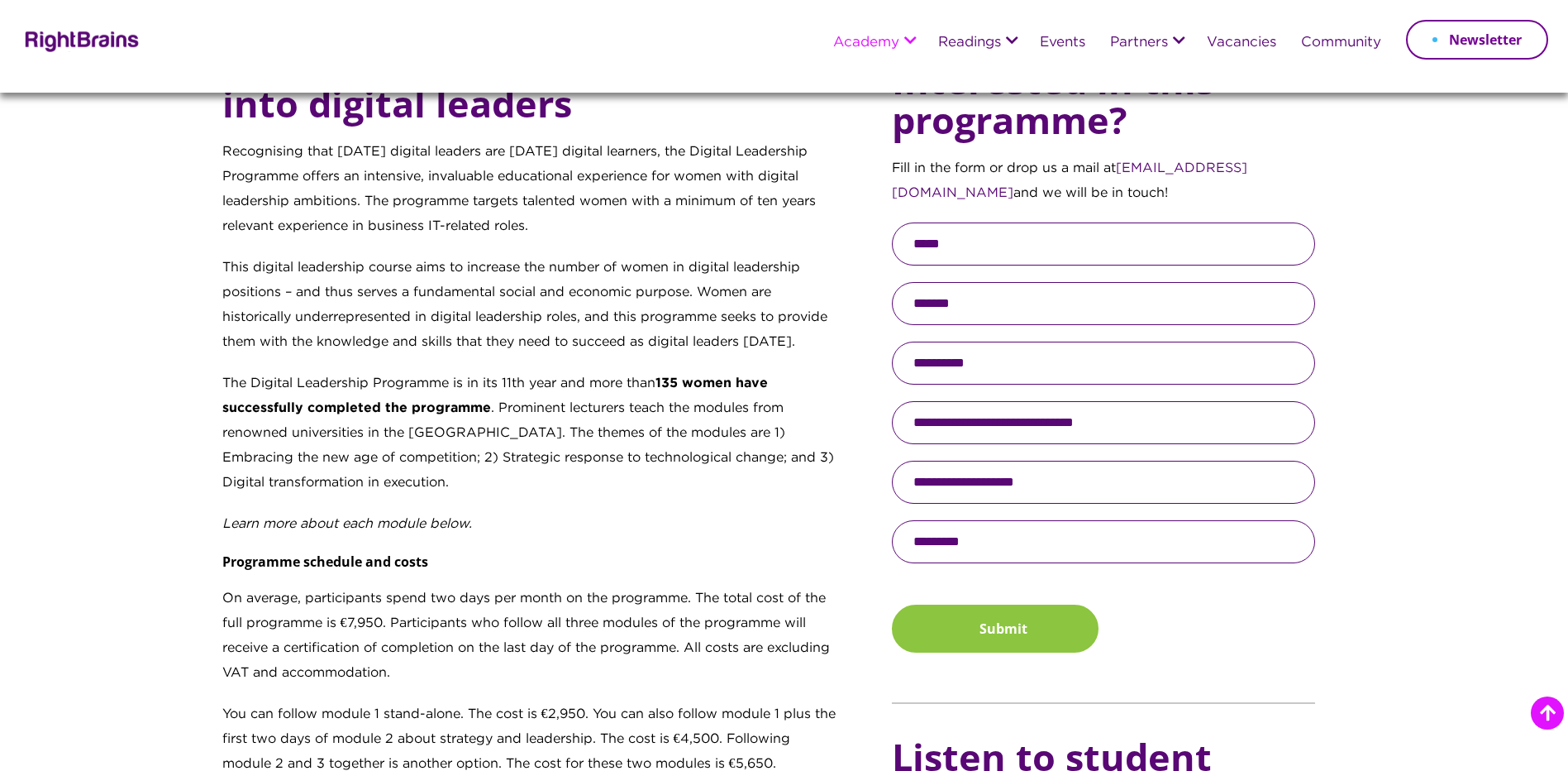
scroll to position [744, 0]
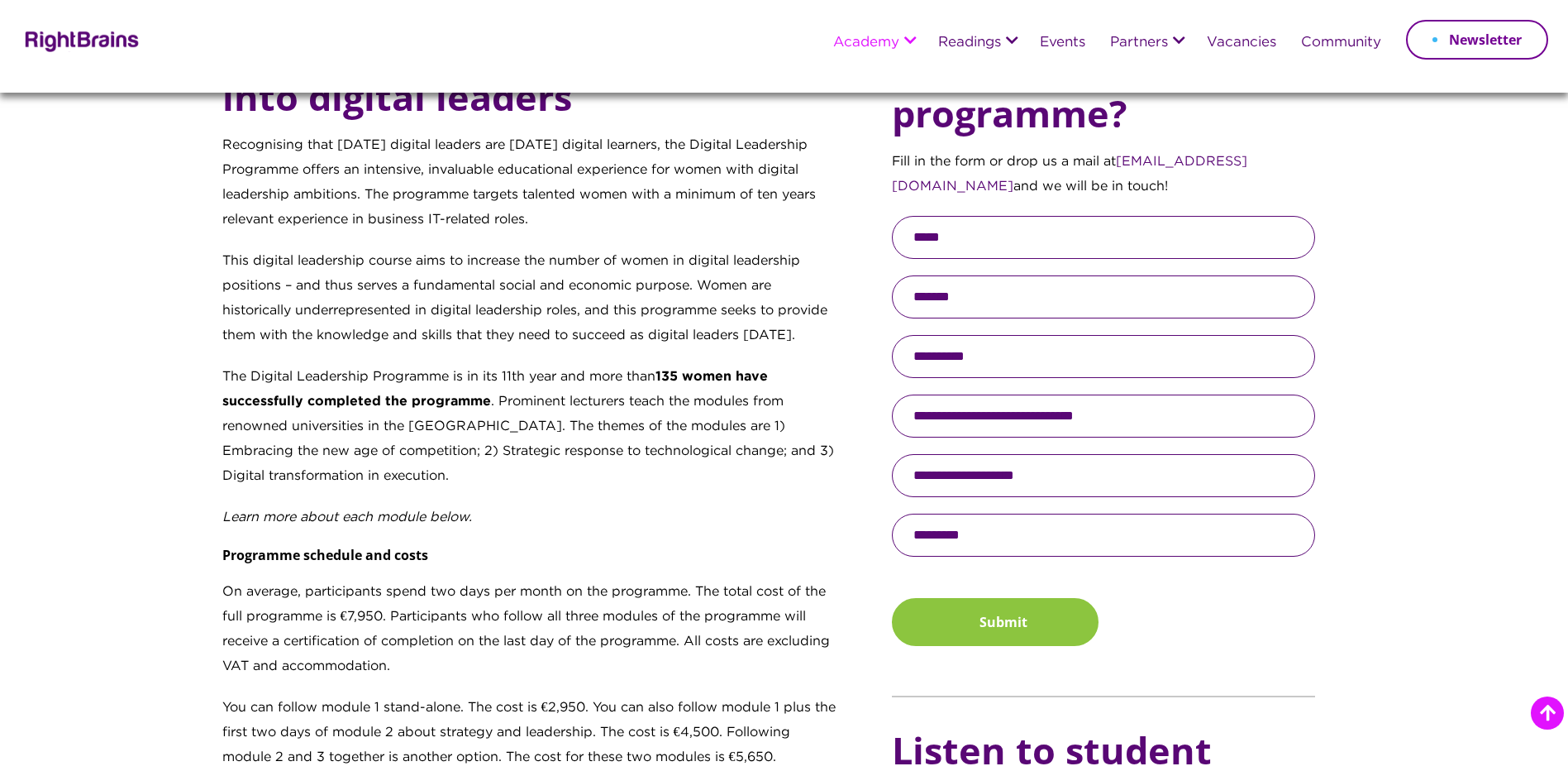
click at [978, 529] on input "text" at bounding box center [1103, 534] width 423 height 43
type input "**********"
click at [1030, 622] on button "Submit" at bounding box center [996, 622] width 207 height 48
